Goal: Information Seeking & Learning: Learn about a topic

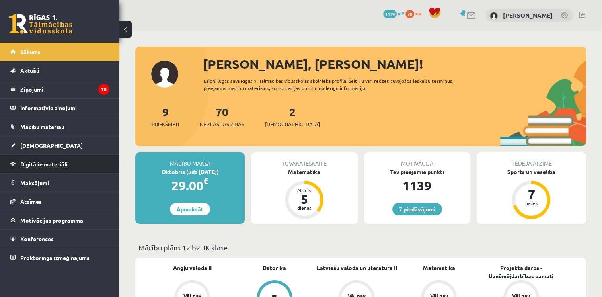
click at [66, 162] on span "Digitālie materiāli" at bounding box center [43, 163] width 47 height 7
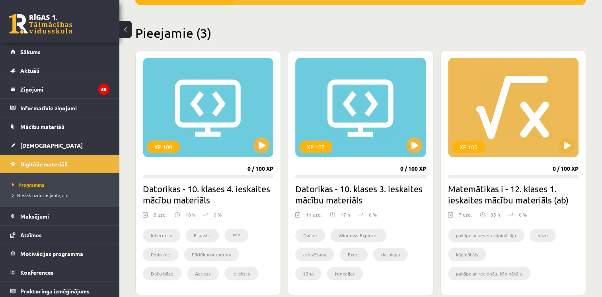
scroll to position [188, 0]
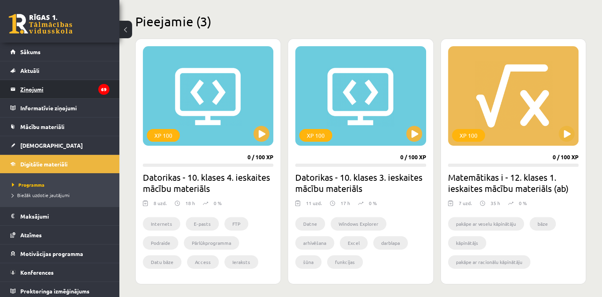
click at [41, 90] on legend "Ziņojumi 69" at bounding box center [64, 89] width 89 height 18
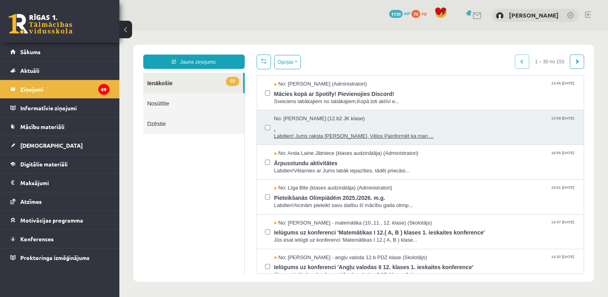
click at [308, 134] on span "Labdien! Jums raksta [PERSON_NAME], Vēlos Painformēt ka man ..." at bounding box center [425, 136] width 302 height 8
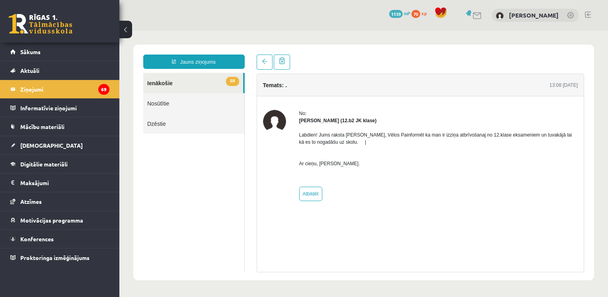
click at [172, 104] on link "Nosūtītie" at bounding box center [193, 103] width 101 height 20
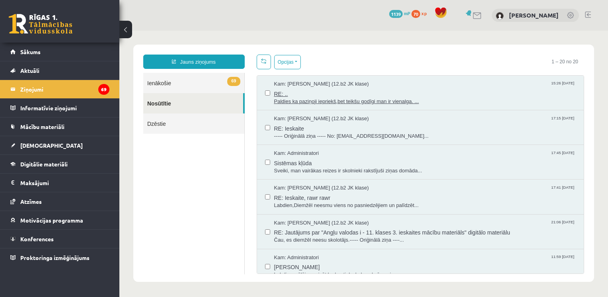
click at [395, 91] on span "RE: .." at bounding box center [425, 93] width 302 height 10
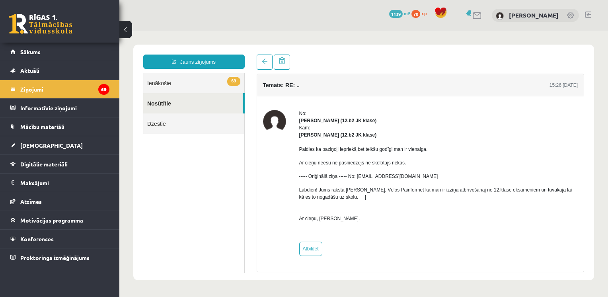
click at [212, 84] on link "69 Ienākošie" at bounding box center [193, 83] width 101 height 20
click at [196, 79] on link "69 Ienākošie" at bounding box center [193, 83] width 101 height 20
click at [150, 82] on link "69 Ienākošie" at bounding box center [193, 83] width 101 height 20
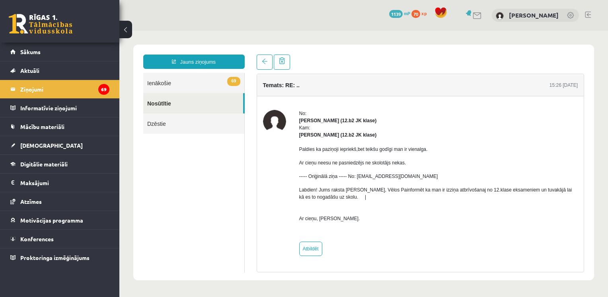
click at [150, 82] on link "69 Ienākošie" at bounding box center [193, 83] width 101 height 20
click at [212, 86] on link "69 Ienākošie" at bounding box center [193, 83] width 101 height 20
click at [236, 82] on span "69" at bounding box center [233, 81] width 13 height 9
drag, startPoint x: 447, startPoint y: 240, endPoint x: 417, endPoint y: 230, distance: 31.3
click at [417, 230] on div "No: [PERSON_NAME] (12.b2 JK klase) Kam: [PERSON_NAME] (12.b2 JK klase) Paldies …" at bounding box center [438, 183] width 279 height 146
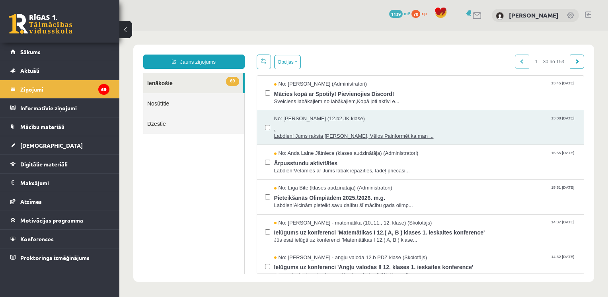
click at [324, 130] on span "." at bounding box center [425, 128] width 302 height 10
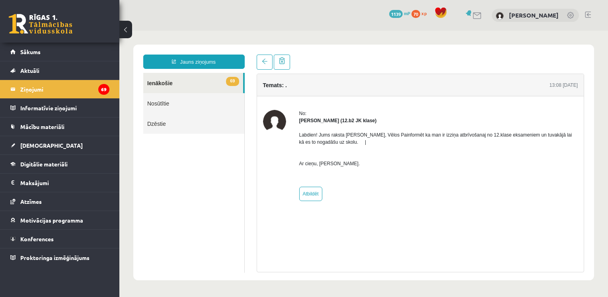
click at [165, 83] on link "69 Ienākošie" at bounding box center [193, 83] width 100 height 20
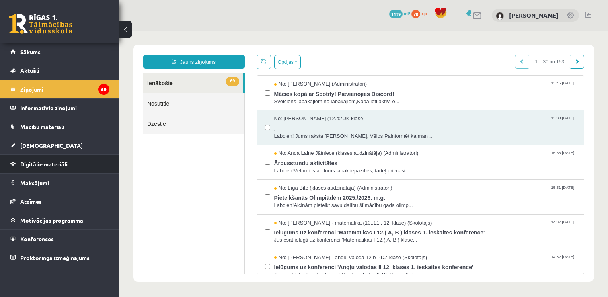
click at [64, 169] on link "Digitālie materiāli" at bounding box center [59, 164] width 99 height 18
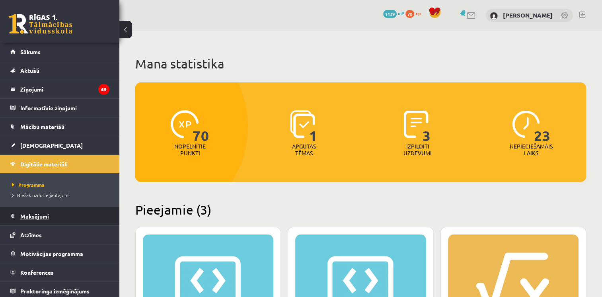
click at [72, 214] on legend "Maksājumi 0" at bounding box center [64, 216] width 89 height 18
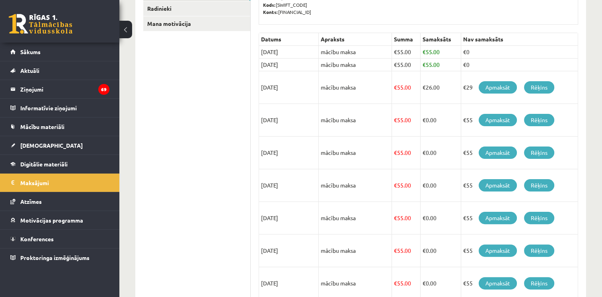
scroll to position [155, 0]
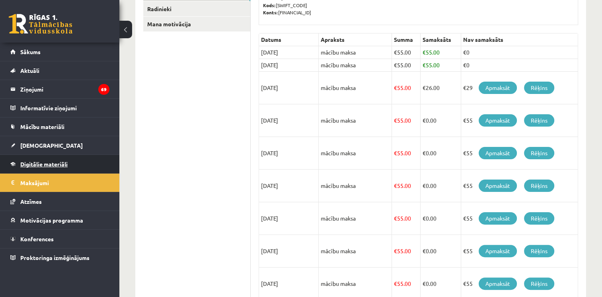
click at [54, 166] on span "Digitālie materiāli" at bounding box center [43, 163] width 47 height 7
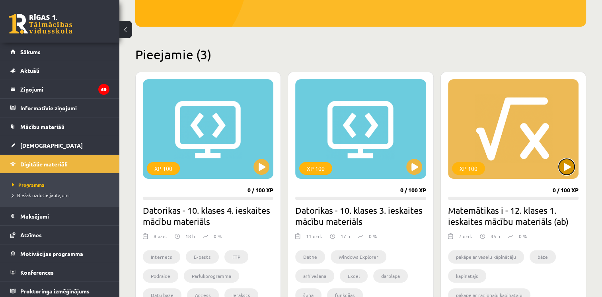
click at [563, 167] on button at bounding box center [567, 167] width 16 height 16
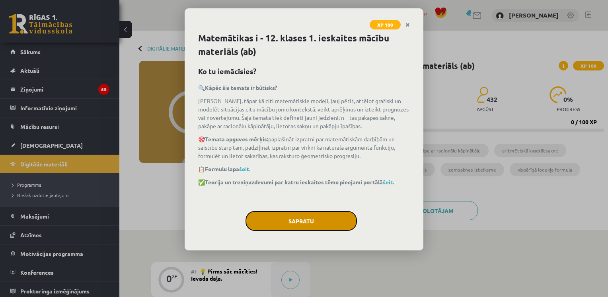
click at [320, 216] on button "Sapratu" at bounding box center [300, 221] width 111 height 20
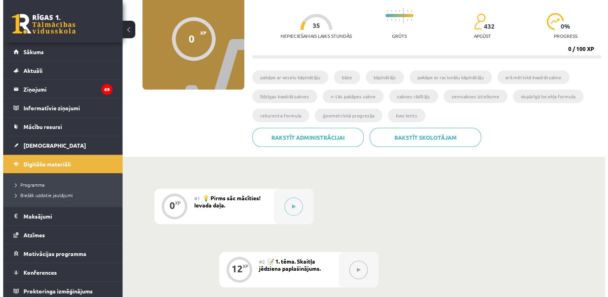
scroll to position [72, 0]
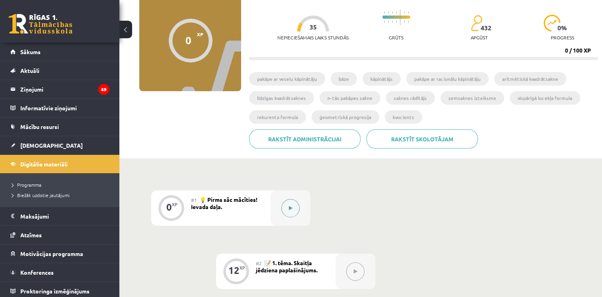
click at [282, 209] on button at bounding box center [290, 208] width 18 height 18
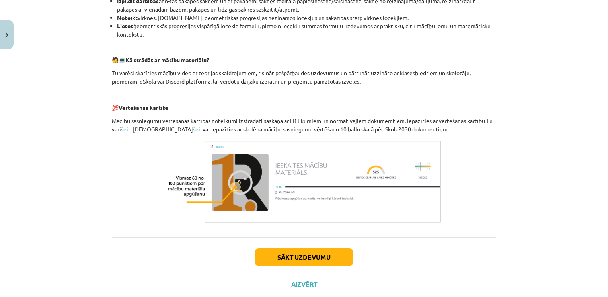
scroll to position [342, 0]
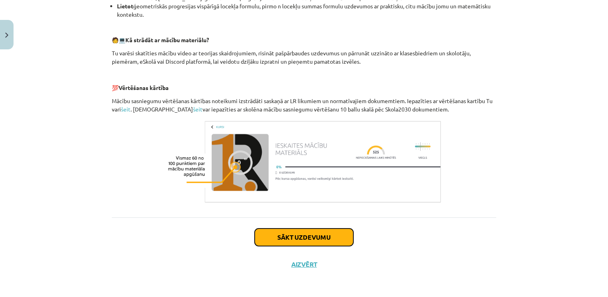
click at [346, 230] on button "Sākt uzdevumu" at bounding box center [304, 237] width 99 height 18
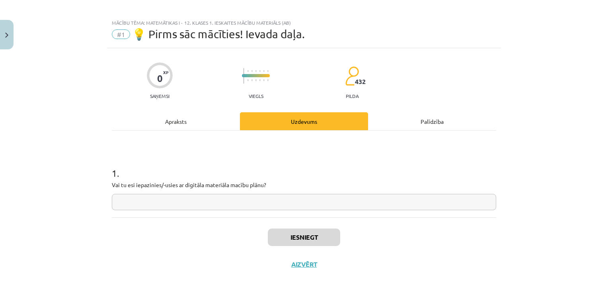
click at [255, 208] on input "text" at bounding box center [304, 202] width 384 height 16
type input "**"
click at [323, 242] on button "Iesniegt" at bounding box center [304, 237] width 72 height 18
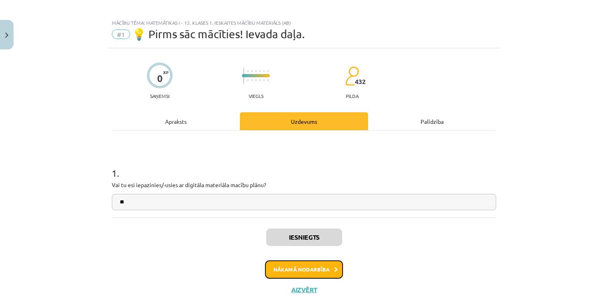
click at [317, 273] on button "Nākamā nodarbība" at bounding box center [304, 269] width 78 height 18
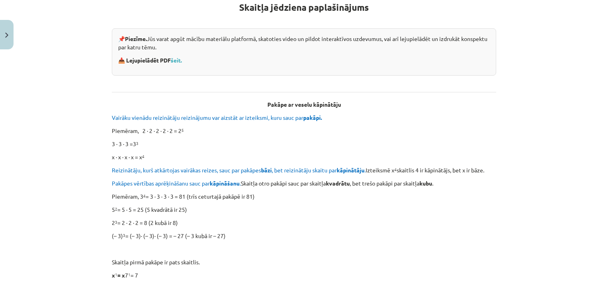
scroll to position [156, 0]
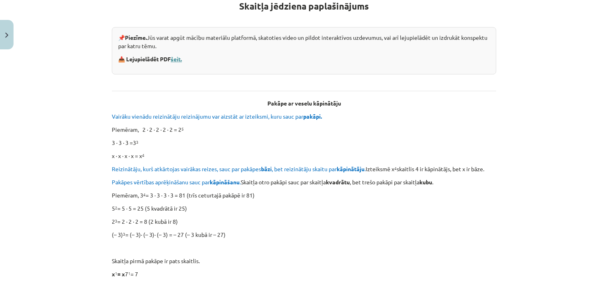
click at [178, 59] on link "šeit." at bounding box center [176, 58] width 11 height 7
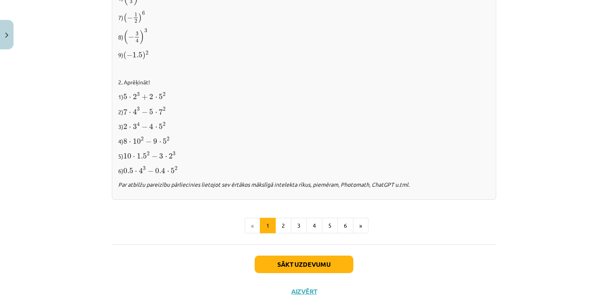
scroll to position [833, 0]
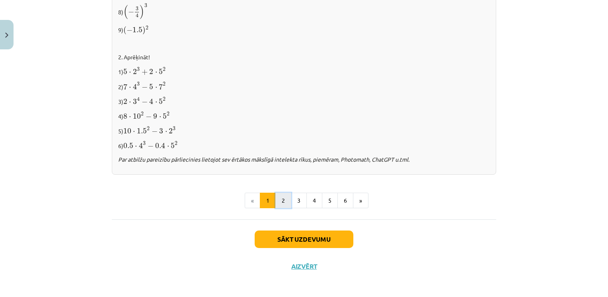
click at [284, 199] on button "2" at bounding box center [283, 201] width 16 height 16
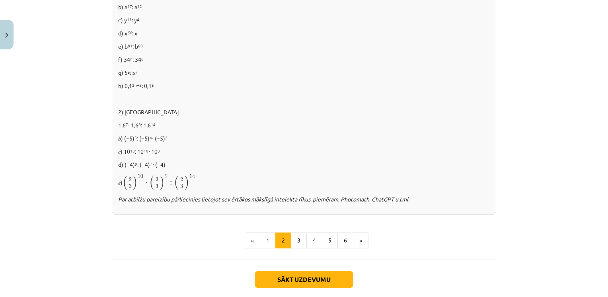
scroll to position [512, 0]
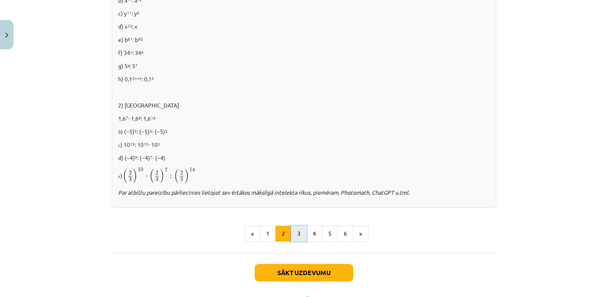
click at [299, 232] on button "3" at bounding box center [299, 234] width 16 height 16
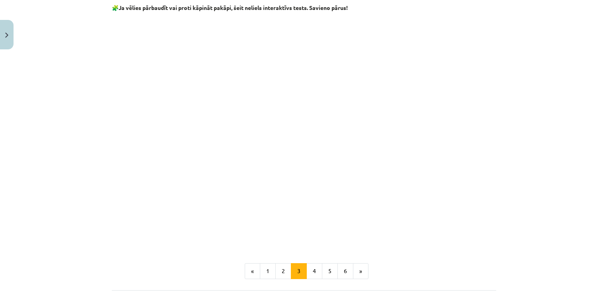
scroll to position [637, 0]
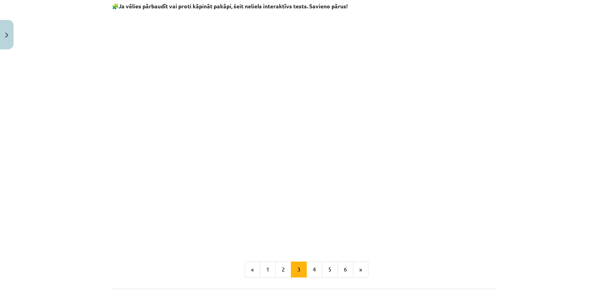
click at [156, 228] on p at bounding box center [304, 226] width 384 height 8
click at [504, 109] on div "Mācību tēma: Matemātikas i - 12. klases 1. ieskaites mācību materiāls (ab) #2 📝…" at bounding box center [304, 148] width 608 height 297
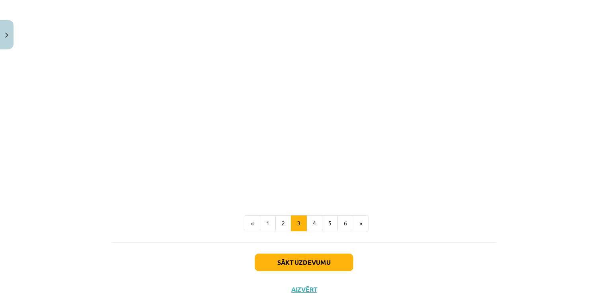
scroll to position [707, 0]
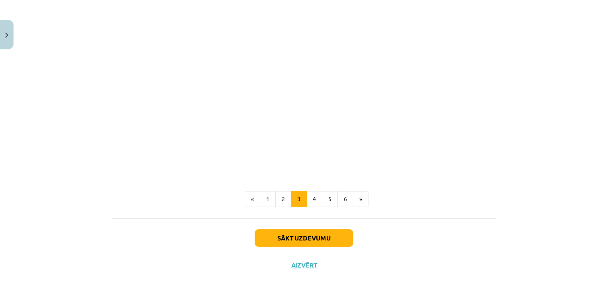
click at [467, 194] on ul "« 1 2 3 4 5 6 »" at bounding box center [304, 199] width 384 height 16
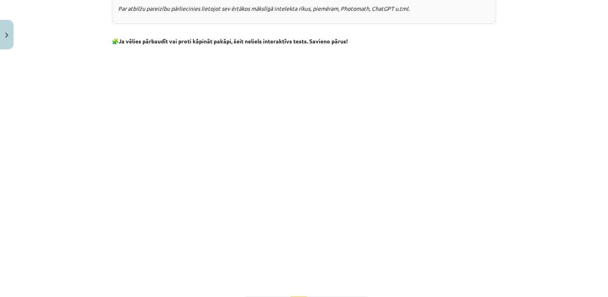
scroll to position [588, 0]
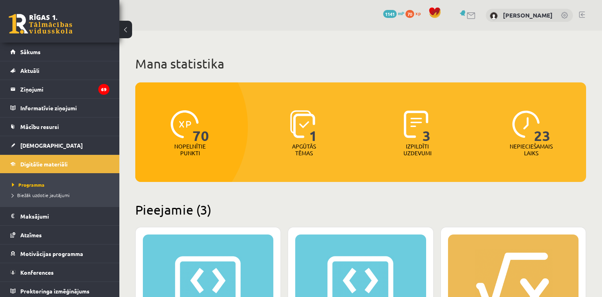
scroll to position [155, 0]
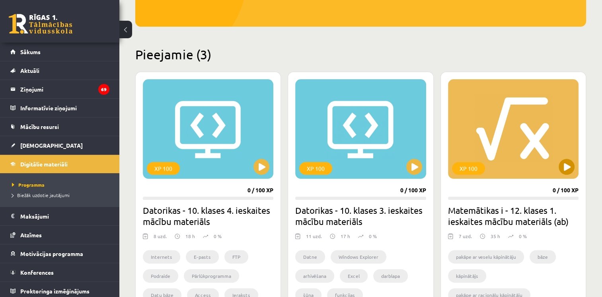
click at [551, 171] on div "XP 100" at bounding box center [513, 128] width 130 height 99
click at [539, 129] on div "XP 100" at bounding box center [513, 128] width 130 height 99
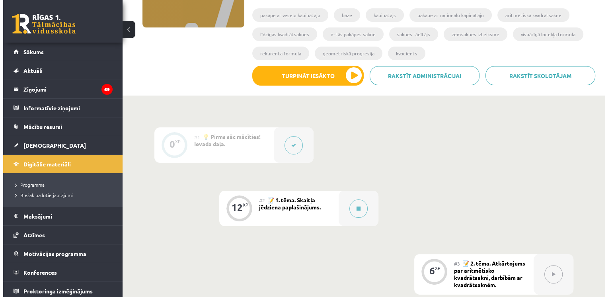
scroll to position [159, 0]
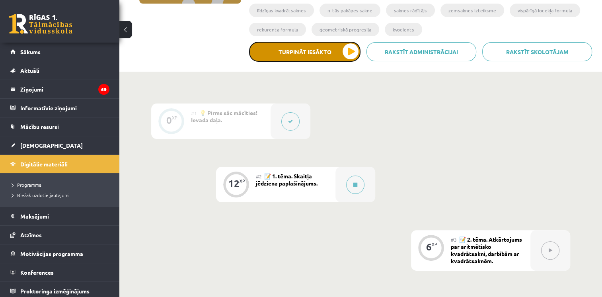
click at [312, 60] on button "Turpināt iesākto" at bounding box center [304, 52] width 111 height 20
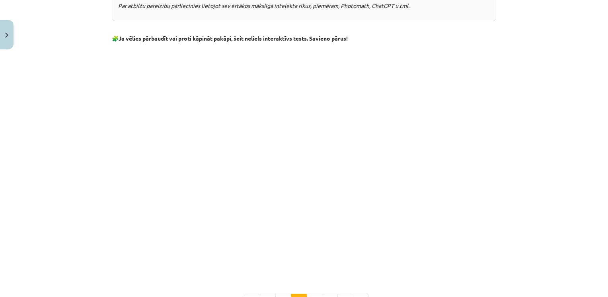
scroll to position [707, 0]
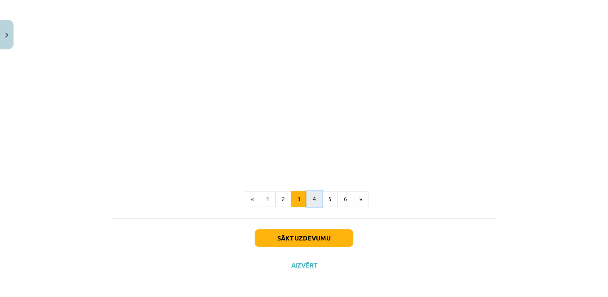
click at [306, 197] on button "4" at bounding box center [314, 199] width 16 height 16
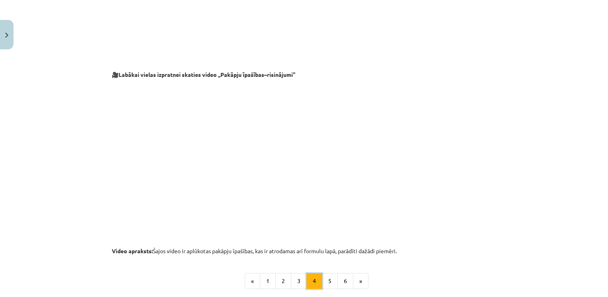
scroll to position [779, 0]
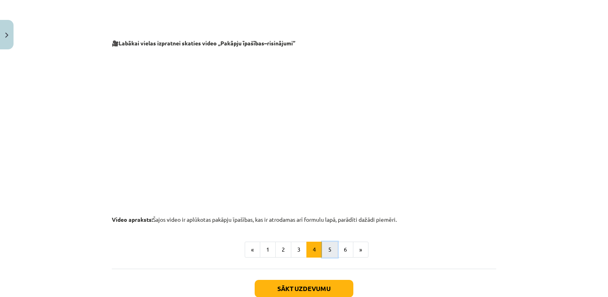
click at [325, 252] on button "5" at bounding box center [330, 249] width 16 height 16
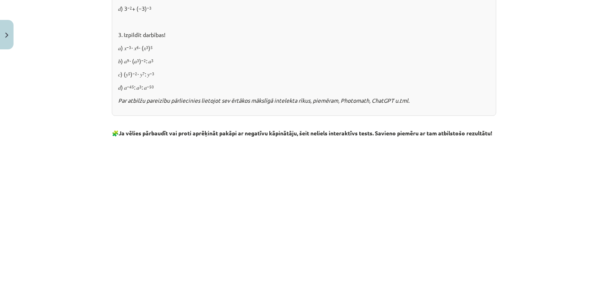
scroll to position [858, 0]
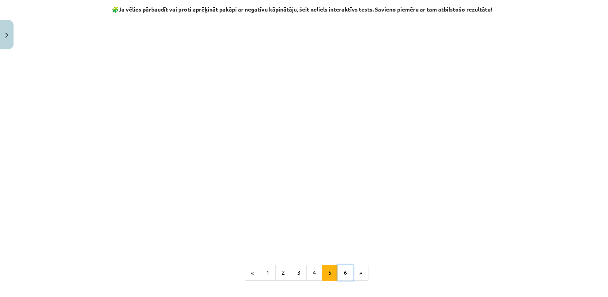
click at [339, 278] on button "6" at bounding box center [345, 273] width 16 height 16
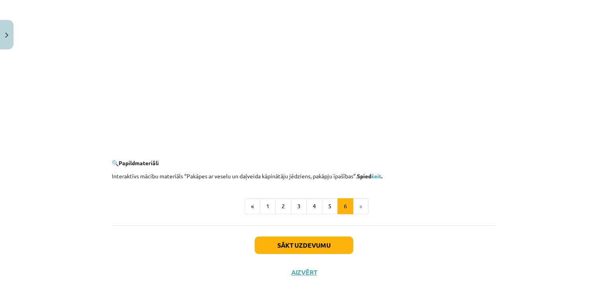
scroll to position [757, 0]
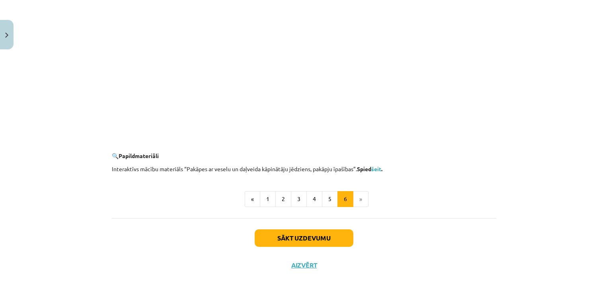
click at [313, 237] on button "Sākt uzdevumu" at bounding box center [304, 238] width 99 height 18
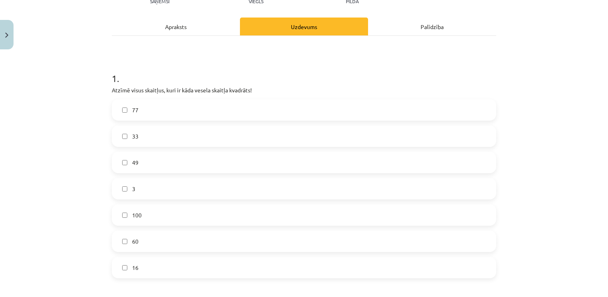
scroll to position [139, 0]
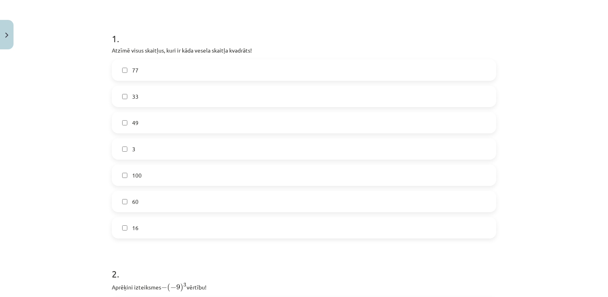
click at [126, 122] on label "49" at bounding box center [304, 123] width 383 height 20
click at [133, 177] on span "100" at bounding box center [137, 175] width 10 height 8
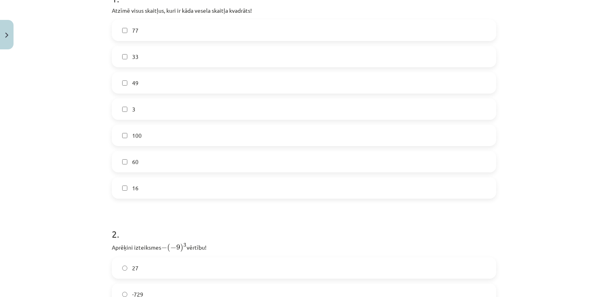
click at [132, 188] on span "16" at bounding box center [135, 188] width 6 height 8
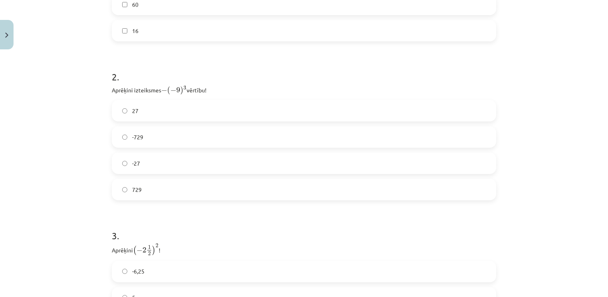
scroll to position [338, 0]
click at [129, 195] on label "729" at bounding box center [304, 187] width 383 height 20
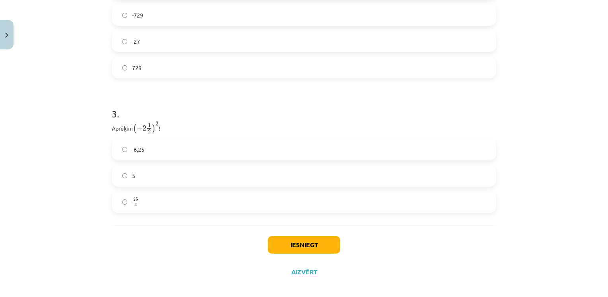
scroll to position [465, 0]
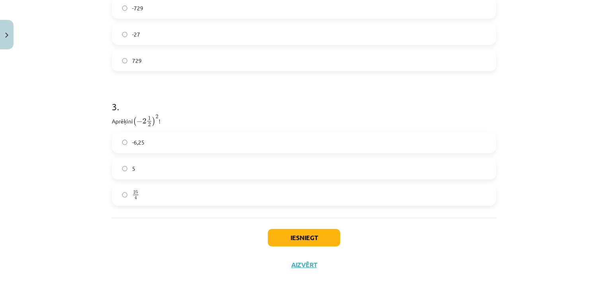
click at [155, 193] on label "25 4 25 4" at bounding box center [304, 195] width 383 height 20
click at [275, 234] on button "Iesniegt" at bounding box center [304, 238] width 72 height 18
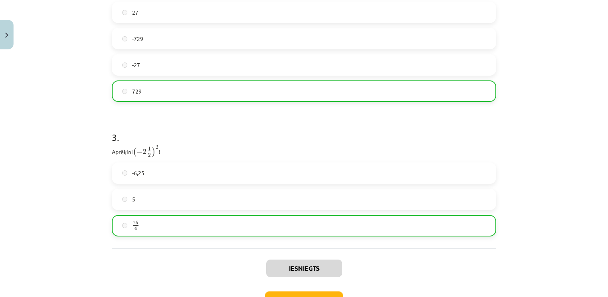
scroll to position [490, 0]
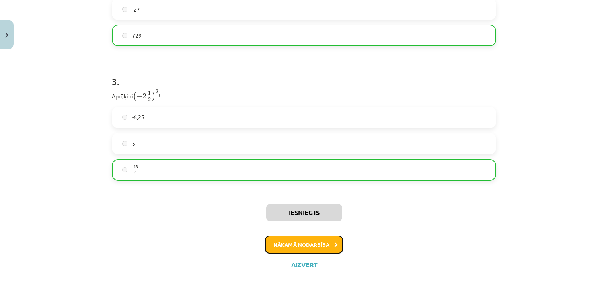
click at [290, 238] on button "Nākamā nodarbība" at bounding box center [304, 245] width 78 height 18
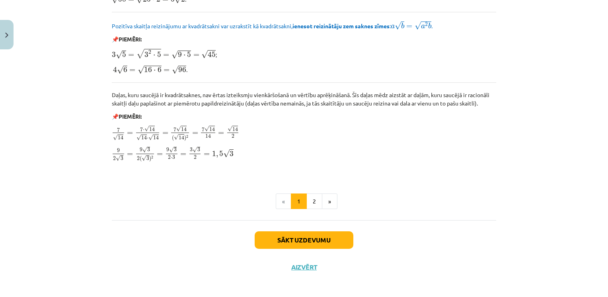
scroll to position [948, 0]
click at [314, 203] on button "2" at bounding box center [314, 201] width 16 height 16
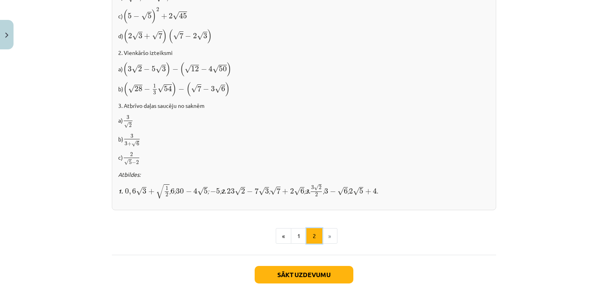
scroll to position [516, 0]
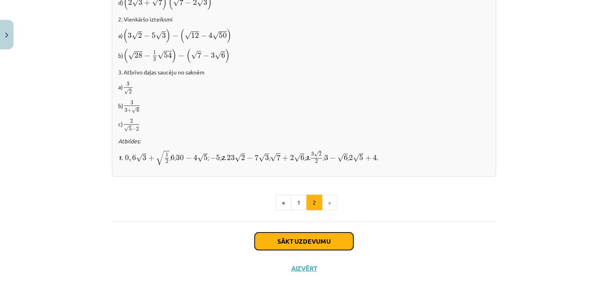
click at [306, 232] on button "Sākt uzdevumu" at bounding box center [304, 241] width 99 height 18
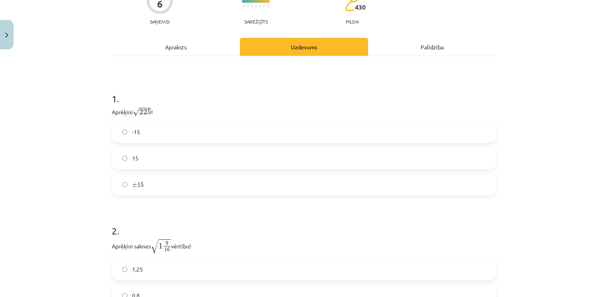
scroll to position [99, 0]
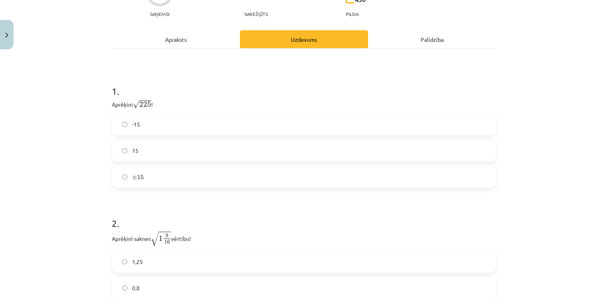
click at [158, 182] on label "± 15 ± 15" at bounding box center [304, 177] width 383 height 20
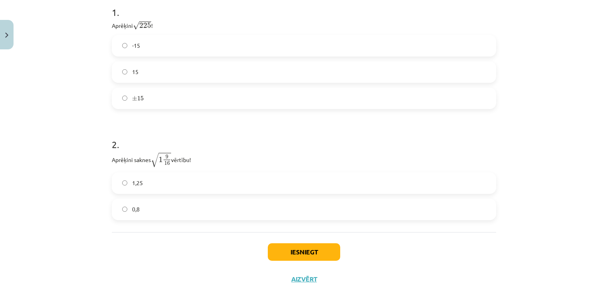
scroll to position [179, 0]
click at [121, 78] on label "15" at bounding box center [304, 71] width 383 height 20
click at [124, 96] on label "± 15 ± 15" at bounding box center [304, 98] width 383 height 20
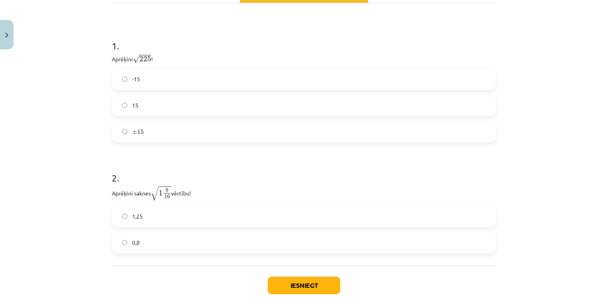
scroll to position [193, 0]
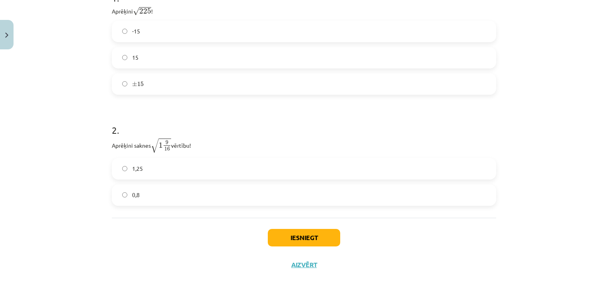
click at [169, 155] on div "2 . Aprēķini saknes √ 1 9 16 1 9 16 vērtību! 1,25 0,8" at bounding box center [304, 158] width 384 height 95
click at [169, 160] on label "1,25" at bounding box center [304, 169] width 383 height 20
click at [283, 241] on button "Iesniegt" at bounding box center [304, 238] width 72 height 18
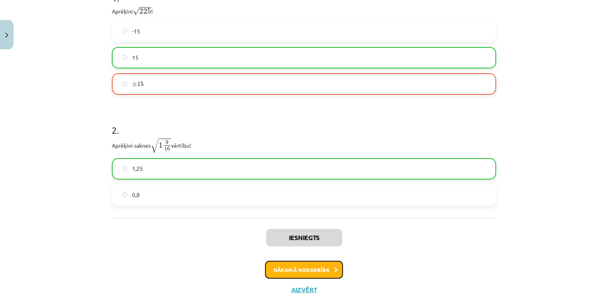
click at [307, 266] on button "Nākamā nodarbība" at bounding box center [304, 270] width 78 height 18
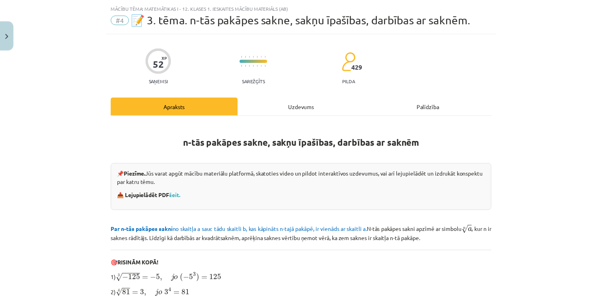
scroll to position [0, 0]
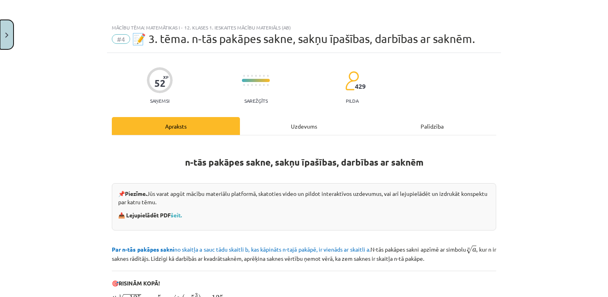
click at [5, 32] on button "Close" at bounding box center [7, 34] width 14 height 29
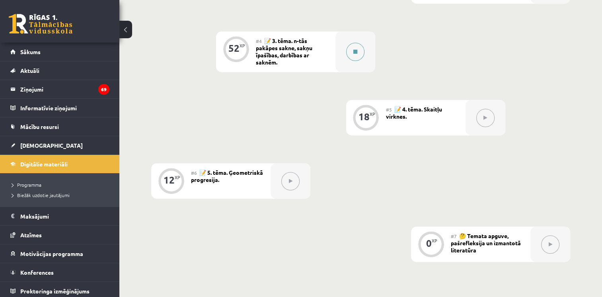
scroll to position [438, 0]
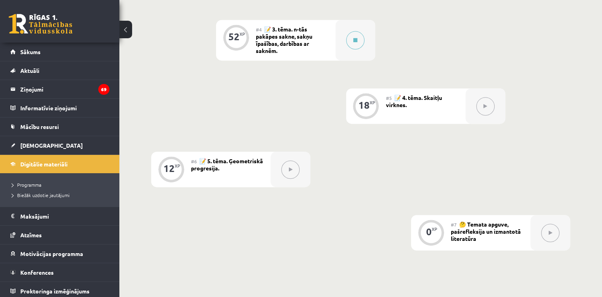
click at [315, 58] on div "#4 📝 3. tēma. n-tās pakāpes sakne, sakņu īpašības, darbības ar saknēm." at bounding box center [296, 40] width 80 height 41
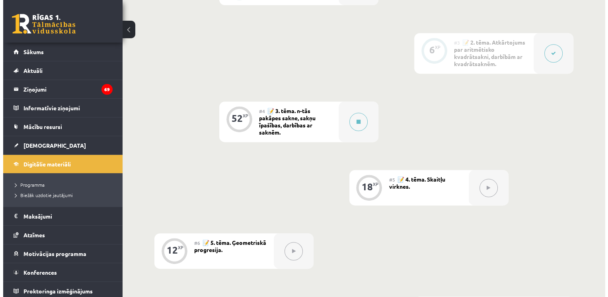
scroll to position [358, 0]
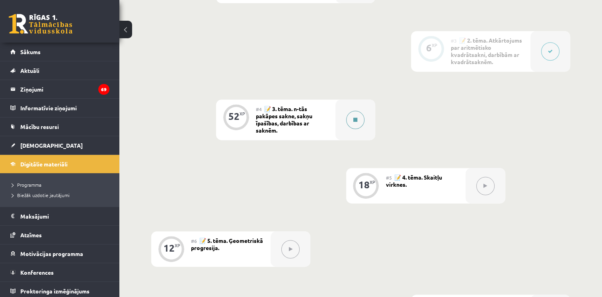
click at [353, 126] on button at bounding box center [355, 120] width 18 height 18
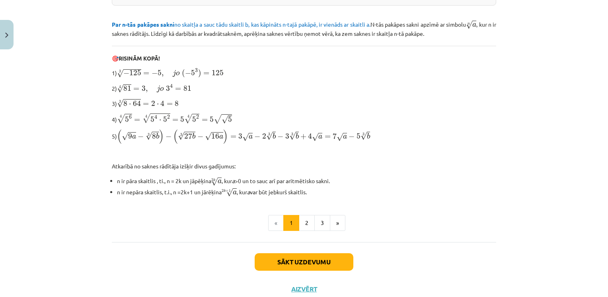
scroll to position [239, 0]
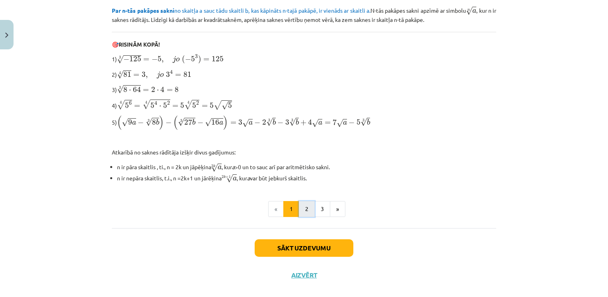
click at [305, 206] on button "2" at bounding box center [307, 209] width 16 height 16
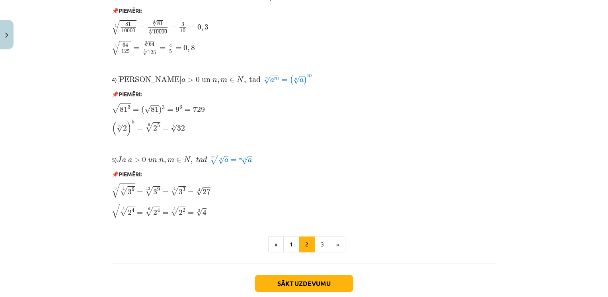
scroll to position [659, 0]
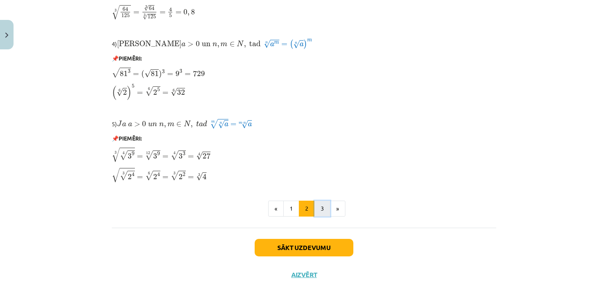
click at [314, 204] on button "3" at bounding box center [322, 209] width 16 height 16
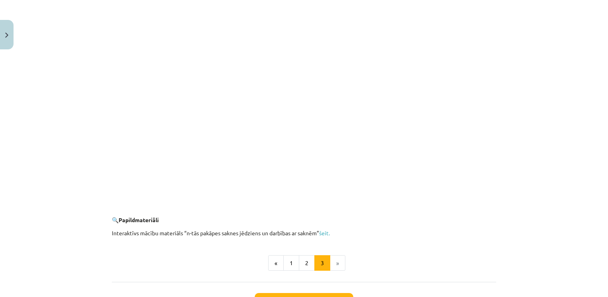
scroll to position [1437, 0]
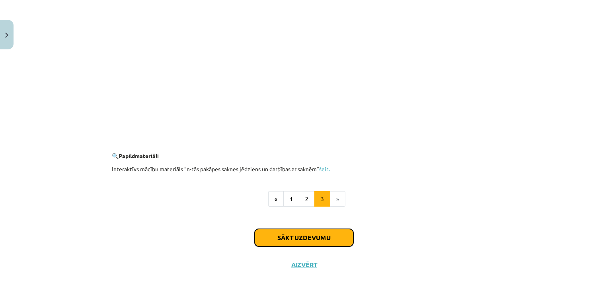
click at [319, 236] on button "Sākt uzdevumu" at bounding box center [304, 238] width 99 height 18
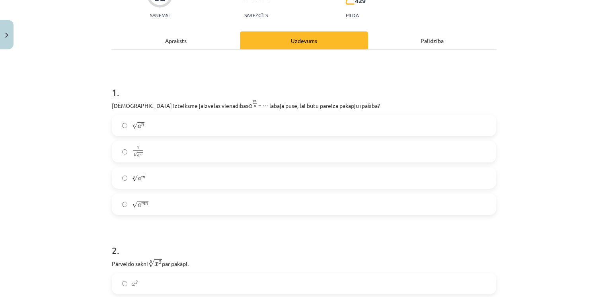
scroll to position [99, 0]
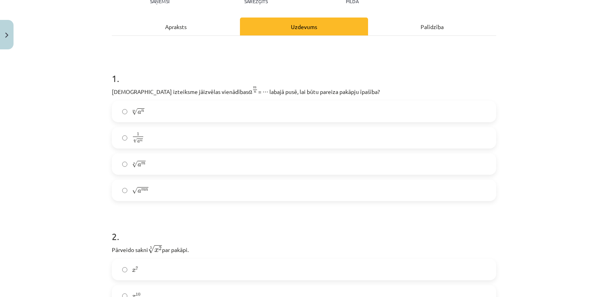
click at [186, 119] on label "m √ a n a n m" at bounding box center [304, 111] width 383 height 20
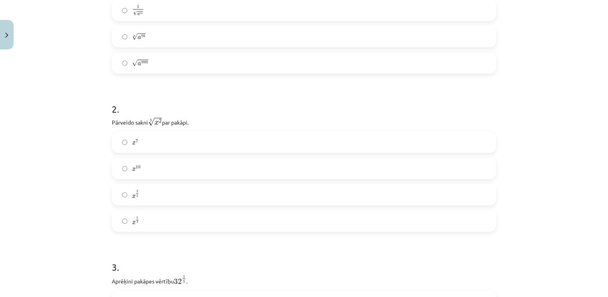
scroll to position [259, 0]
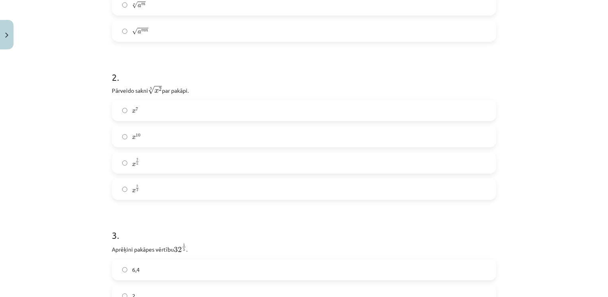
click at [140, 165] on label "x 2 5 x 2 5" at bounding box center [304, 163] width 383 height 20
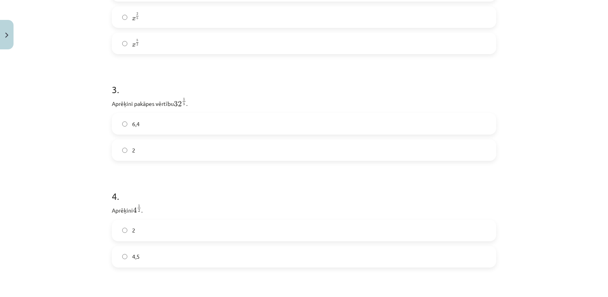
scroll to position [418, 0]
click at [172, 116] on label "6,4" at bounding box center [304, 110] width 383 height 20
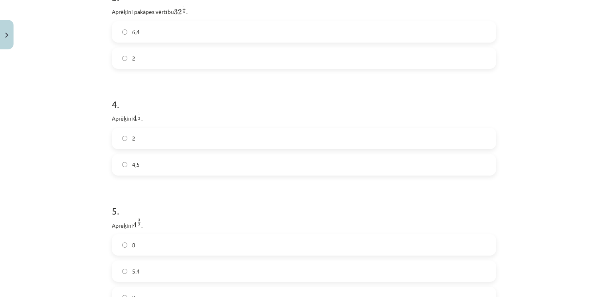
scroll to position [497, 0]
click at [146, 171] on label "4,5" at bounding box center [304, 164] width 383 height 20
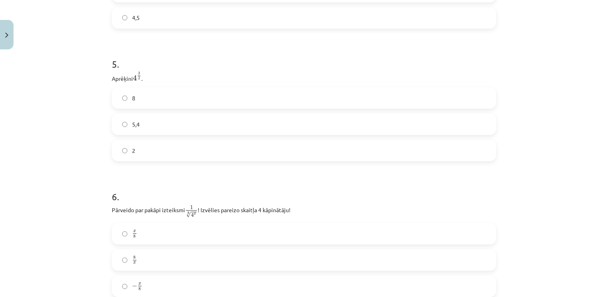
scroll to position [656, 0]
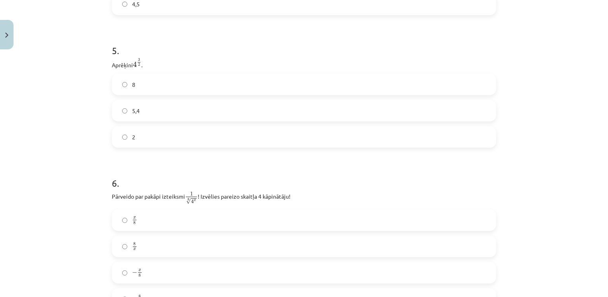
click at [146, 109] on label "5,4" at bounding box center [304, 111] width 383 height 20
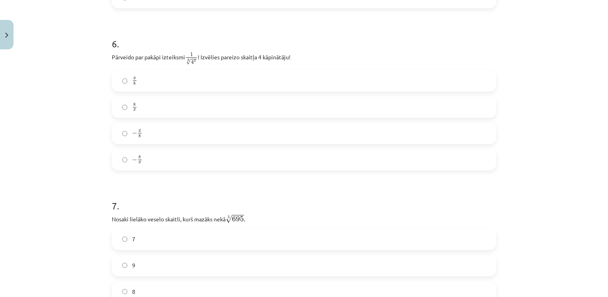
scroll to position [816, 0]
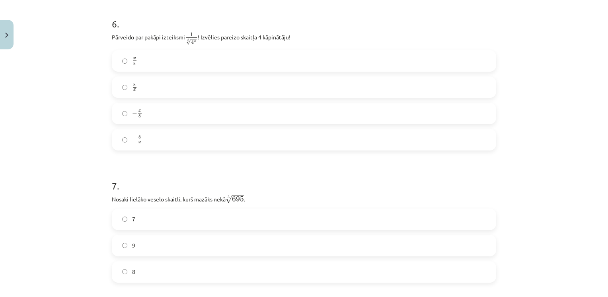
click at [139, 111] on label "− x 8 − x 8" at bounding box center [304, 113] width 383 height 20
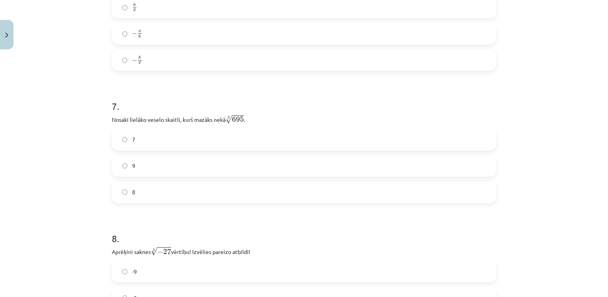
scroll to position [935, 0]
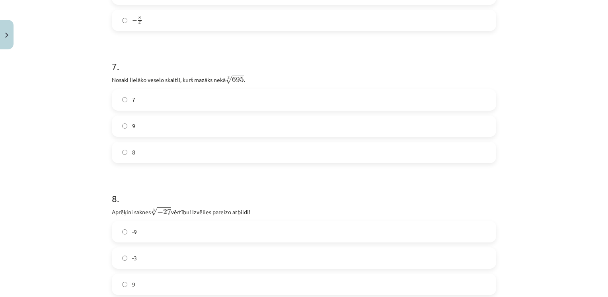
click at [135, 161] on label "8" at bounding box center [304, 152] width 383 height 20
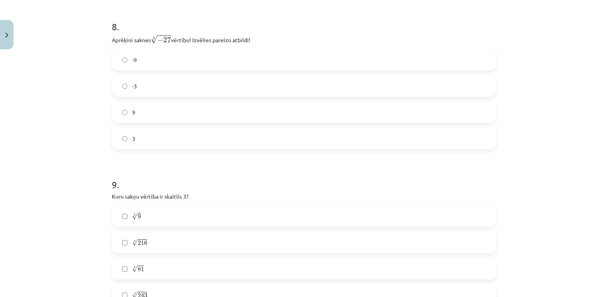
scroll to position [1094, 0]
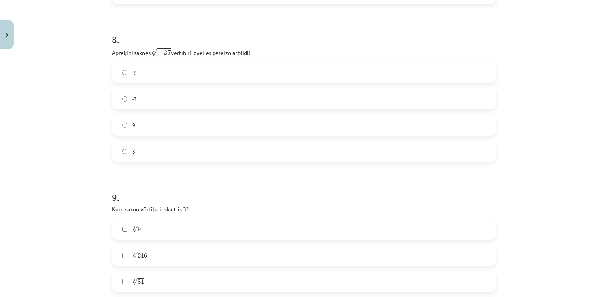
click at [152, 97] on label "-3" at bounding box center [304, 99] width 383 height 20
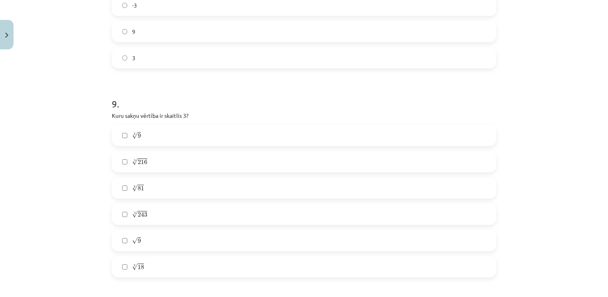
scroll to position [1213, 0]
click at [134, 210] on label "√ 9 9" at bounding box center [304, 214] width 383 height 20
click at [134, 198] on label "5 √ 243 243 5" at bounding box center [304, 188] width 383 height 20
click at [145, 158] on label "4 √ 81 81 4" at bounding box center [304, 162] width 383 height 20
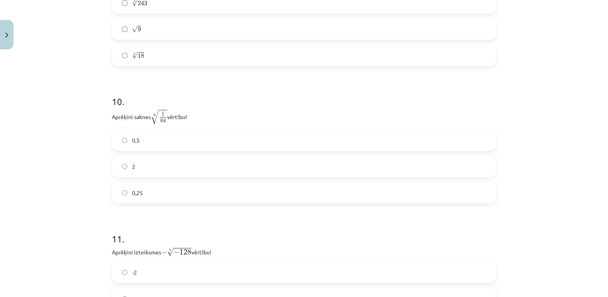
scroll to position [1412, 0]
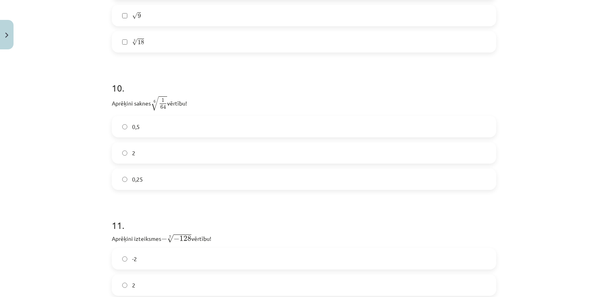
click at [156, 125] on label "0,5" at bounding box center [304, 127] width 383 height 20
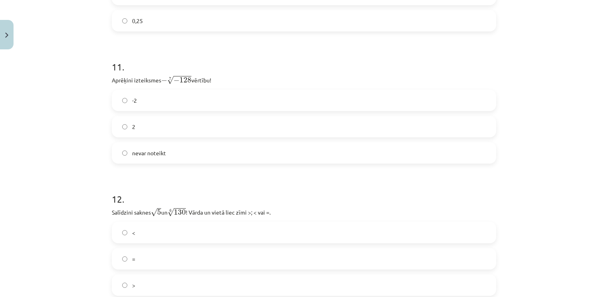
scroll to position [1572, 0]
click at [132, 123] on label "2" at bounding box center [304, 126] width 383 height 20
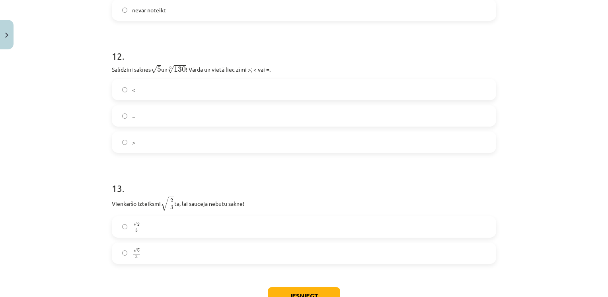
scroll to position [1731, 0]
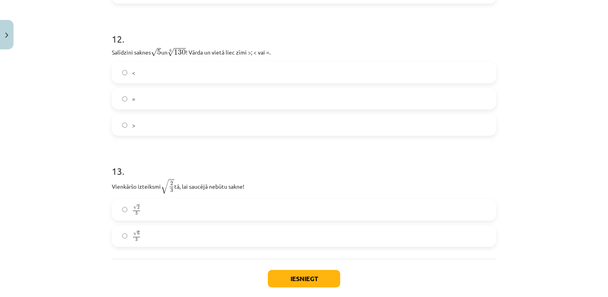
click at [149, 77] on label "<" at bounding box center [304, 72] width 383 height 20
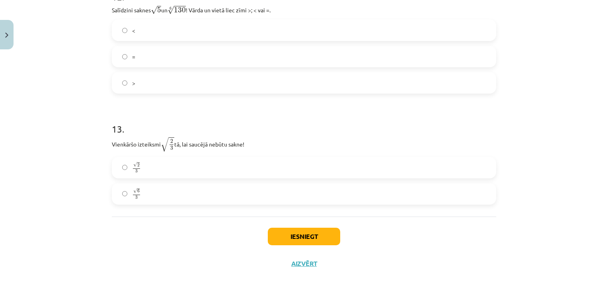
scroll to position [1774, 0]
click at [124, 202] on label "√ 6 3 6 3" at bounding box center [304, 194] width 383 height 20
click at [314, 237] on button "Iesniegt" at bounding box center [304, 237] width 72 height 18
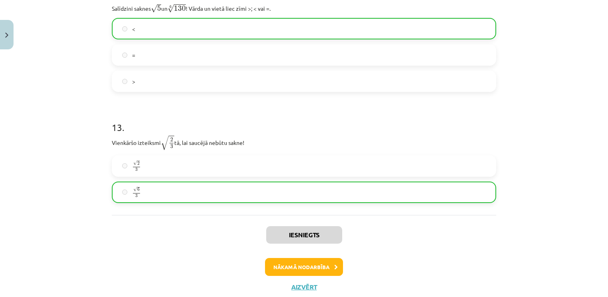
scroll to position [1798, 0]
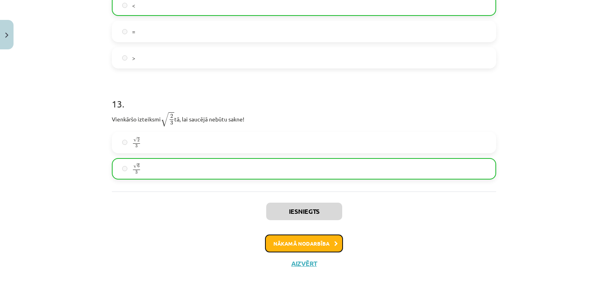
click at [294, 242] on button "Nākamā nodarbība" at bounding box center [304, 243] width 78 height 18
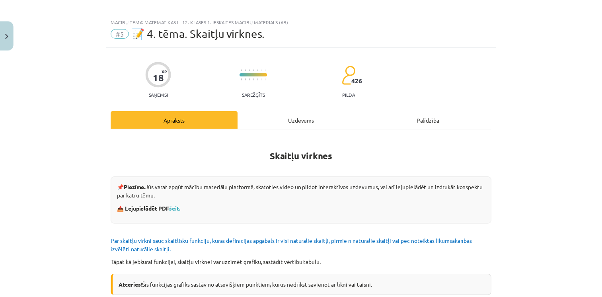
scroll to position [0, 0]
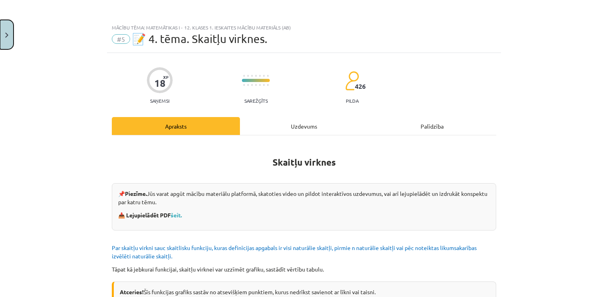
click at [10, 40] on button "Close" at bounding box center [7, 34] width 14 height 29
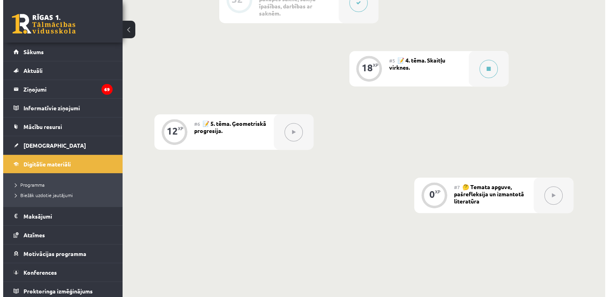
scroll to position [477, 0]
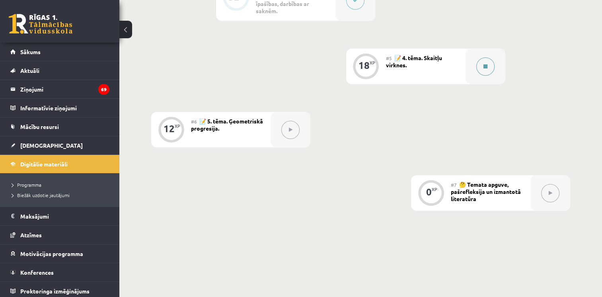
click at [487, 68] on button at bounding box center [485, 66] width 18 height 18
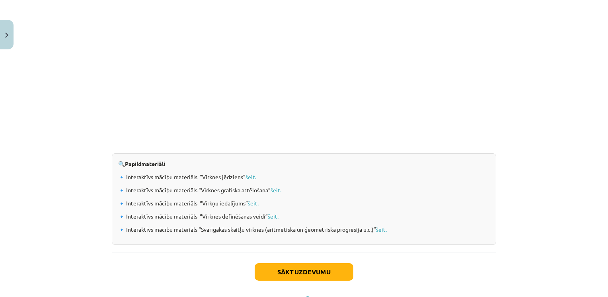
scroll to position [818, 0]
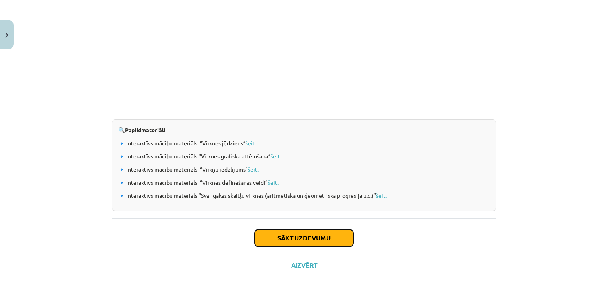
click at [304, 229] on button "Sākt uzdevumu" at bounding box center [304, 238] width 99 height 18
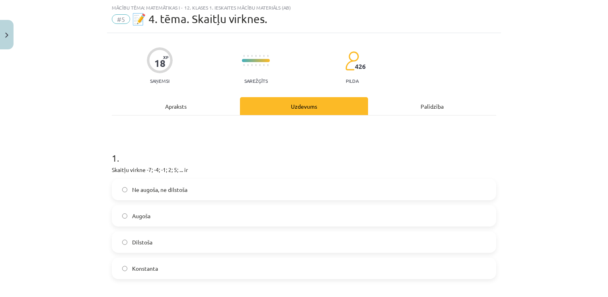
scroll to position [60, 0]
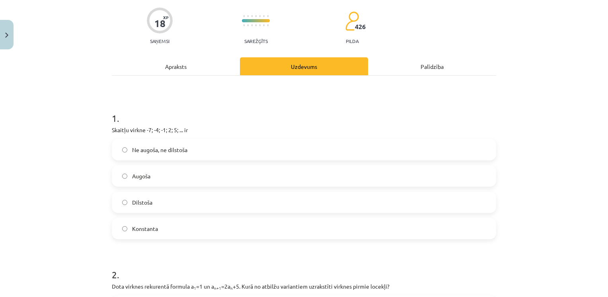
click at [140, 175] on span "Augoša" at bounding box center [141, 176] width 18 height 8
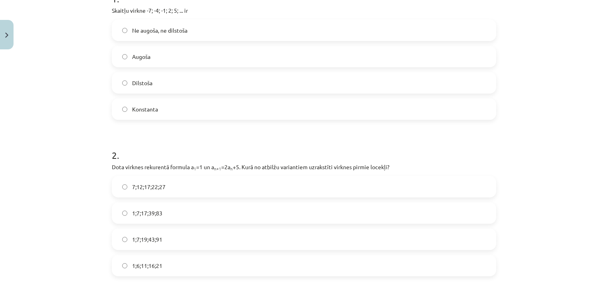
scroll to position [219, 0]
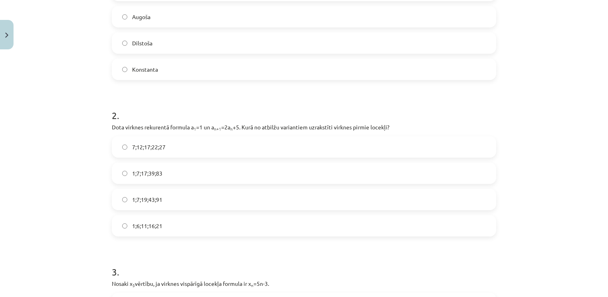
click at [155, 201] on span "1;7;19;43;91" at bounding box center [147, 199] width 30 height 8
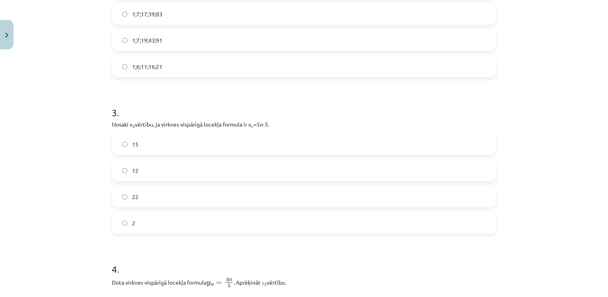
scroll to position [418, 0]
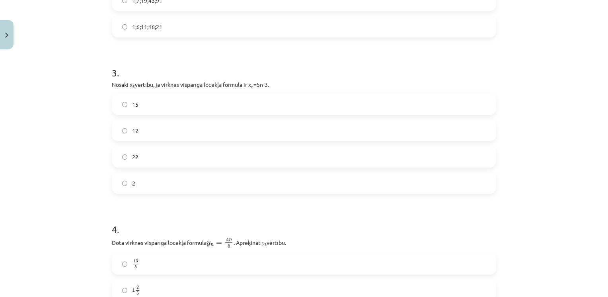
click at [145, 128] on label "12" at bounding box center [304, 131] width 383 height 20
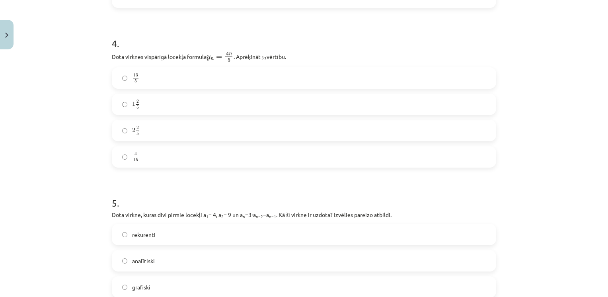
scroll to position [617, 0]
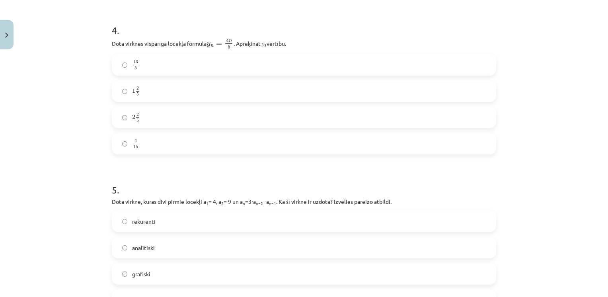
click at [135, 122] on span "2 2 5 2 2 5" at bounding box center [136, 118] width 8 height 10
click at [135, 119] on span "2 5" at bounding box center [137, 119] width 5 height 0
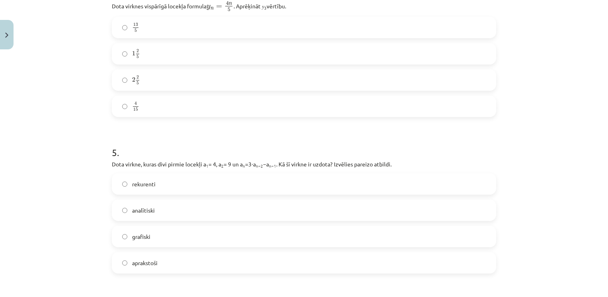
scroll to position [776, 0]
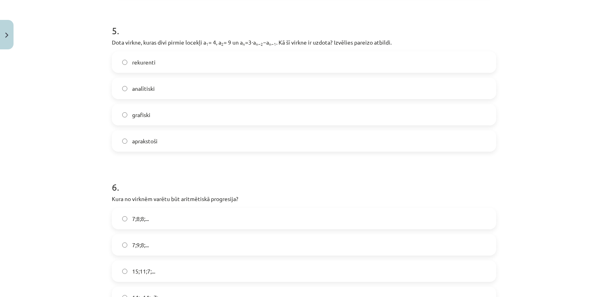
click at [144, 85] on span "analītiski" at bounding box center [143, 88] width 23 height 8
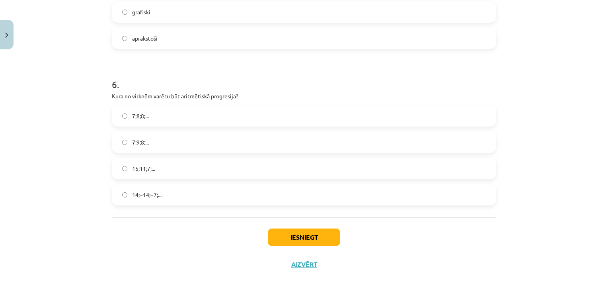
click at [145, 163] on label "15;11;7;..." at bounding box center [304, 168] width 383 height 20
click at [286, 236] on button "Iesniegt" at bounding box center [304, 237] width 72 height 18
click at [313, 240] on button "Iesniegt" at bounding box center [304, 237] width 72 height 18
click at [307, 233] on button "Iesniegt" at bounding box center [304, 237] width 72 height 18
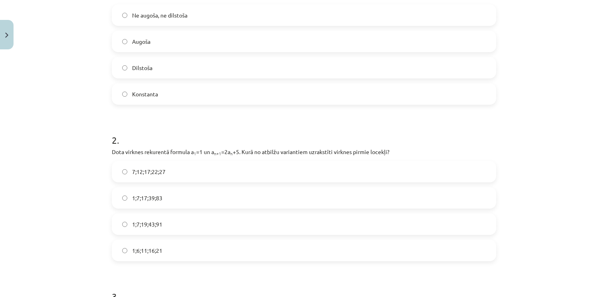
scroll to position [162, 0]
